Goal: Task Accomplishment & Management: Use online tool/utility

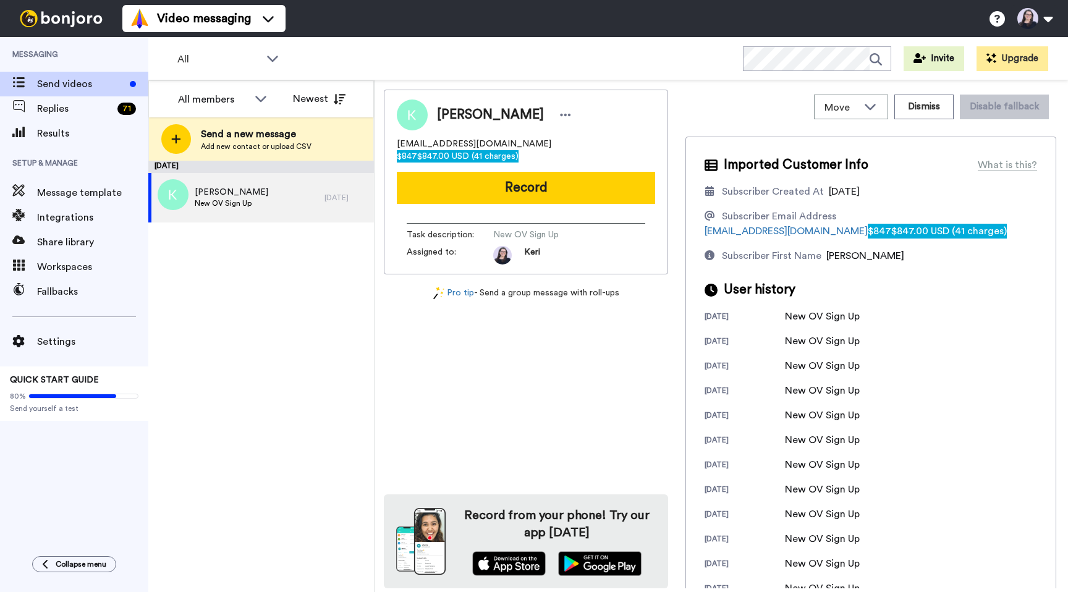
click at [1055, 592] on div "×" at bounding box center [534, 598] width 1068 height 12
click at [931, 112] on button "Dismiss" at bounding box center [924, 107] width 59 height 25
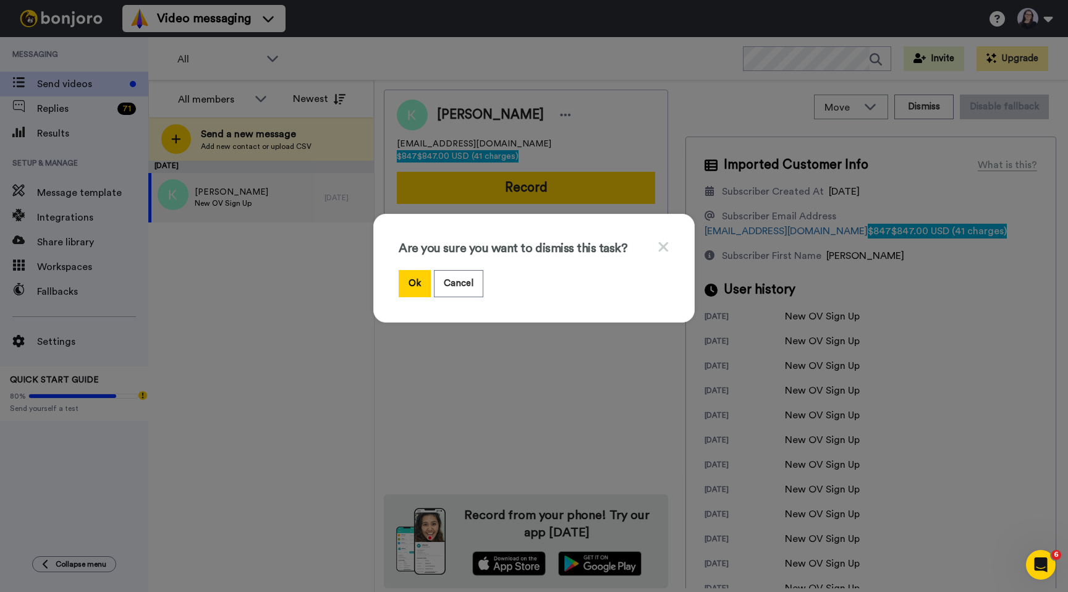
click at [317, 300] on div "Are you sure you want to dismiss this task? Ok Cancel" at bounding box center [534, 296] width 1068 height 592
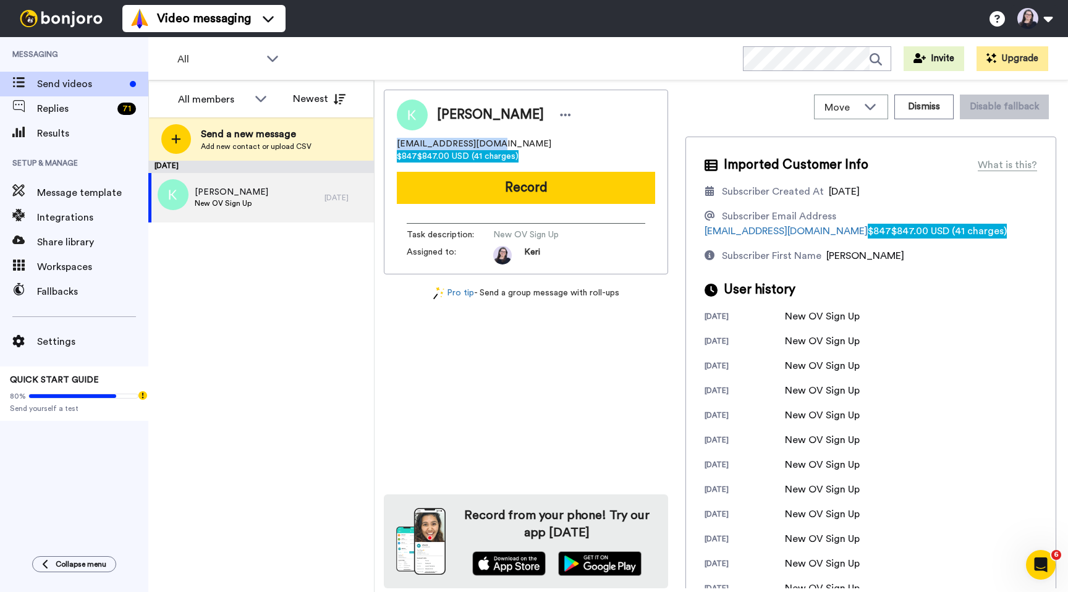
drag, startPoint x: 395, startPoint y: 142, endPoint x: 494, endPoint y: 145, distance: 99.0
click at [494, 145] on div "[PERSON_NAME] [EMAIL_ADDRESS][DOMAIN_NAME] $847 $847.00 USD (41 charges) Record…" at bounding box center [526, 182] width 284 height 185
copy span "[EMAIL_ADDRESS][DOMAIN_NAME]"
click at [402, 143] on span "[EMAIL_ADDRESS][DOMAIN_NAME] $847 $847.00 USD (41 charges)" at bounding box center [526, 150] width 258 height 25
drag, startPoint x: 400, startPoint y: 148, endPoint x: 498, endPoint y: 145, distance: 97.7
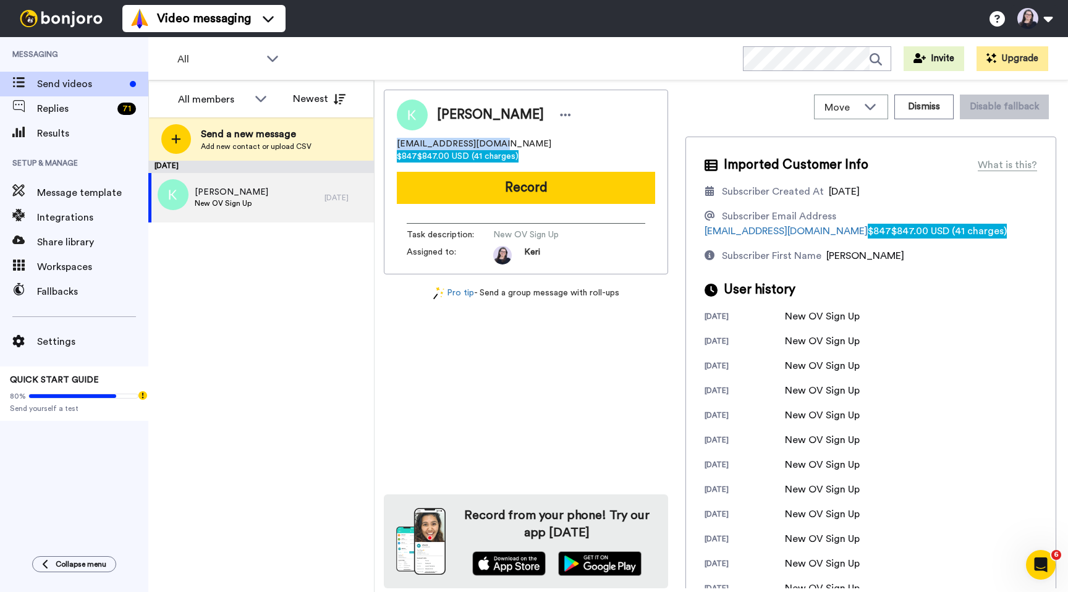
click at [498, 145] on div "[PERSON_NAME] [EMAIL_ADDRESS][DOMAIN_NAME] $847 $847.00 USD (41 charges) Record…" at bounding box center [526, 182] width 284 height 185
copy span "[EMAIL_ADDRESS][DOMAIN_NAME]"
click at [933, 116] on button "Dismiss" at bounding box center [924, 107] width 59 height 25
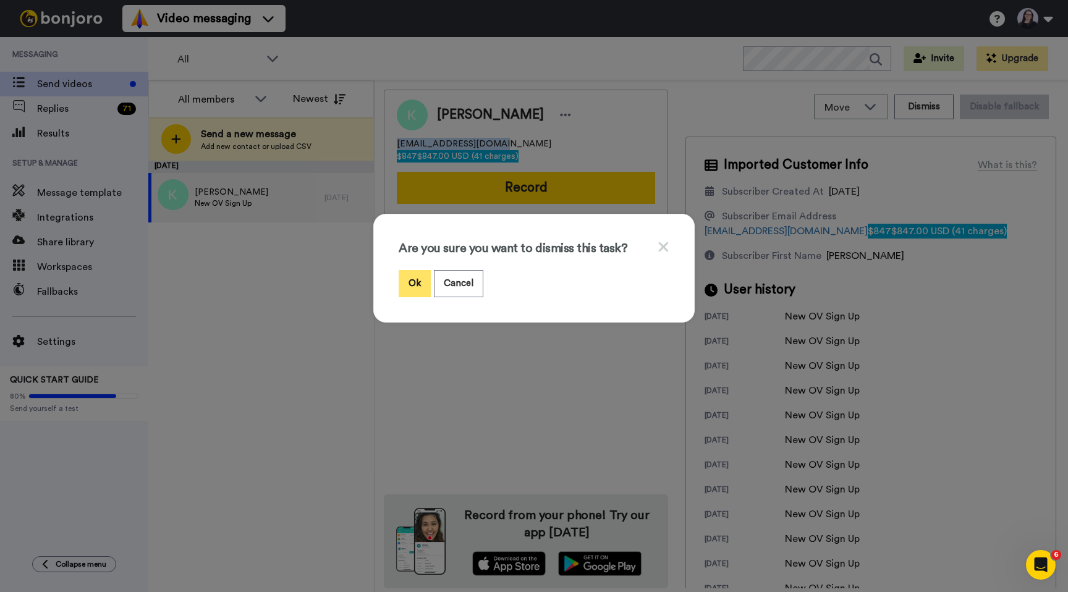
click at [414, 277] on button "Ok" at bounding box center [415, 283] width 32 height 27
